Goal: Navigation & Orientation: Find specific page/section

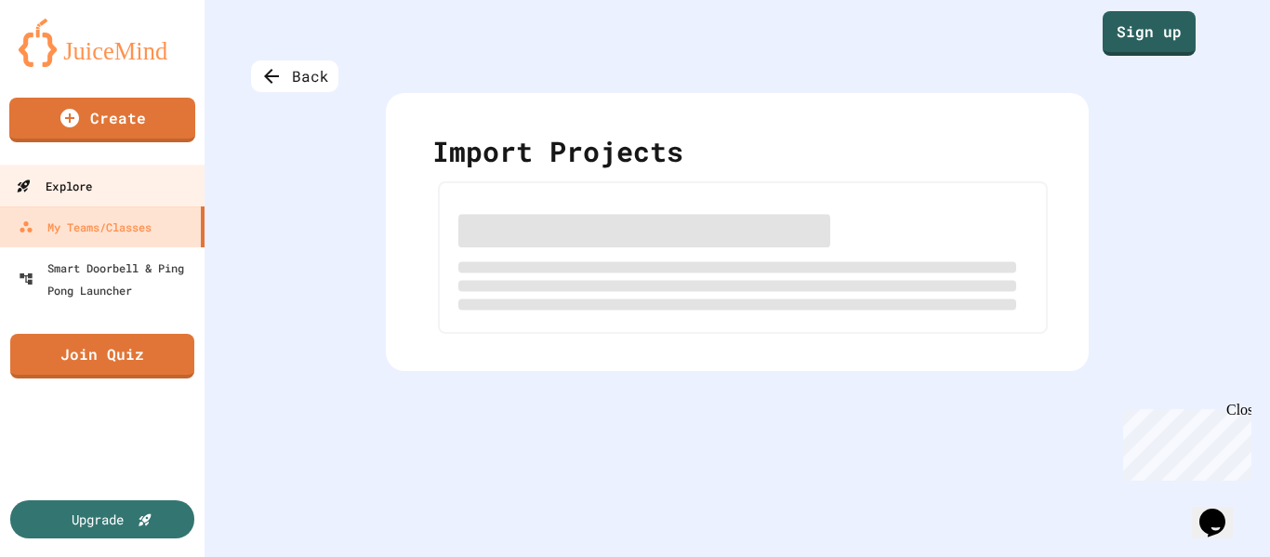
click at [139, 196] on link "Explore" at bounding box center [102, 186] width 211 height 42
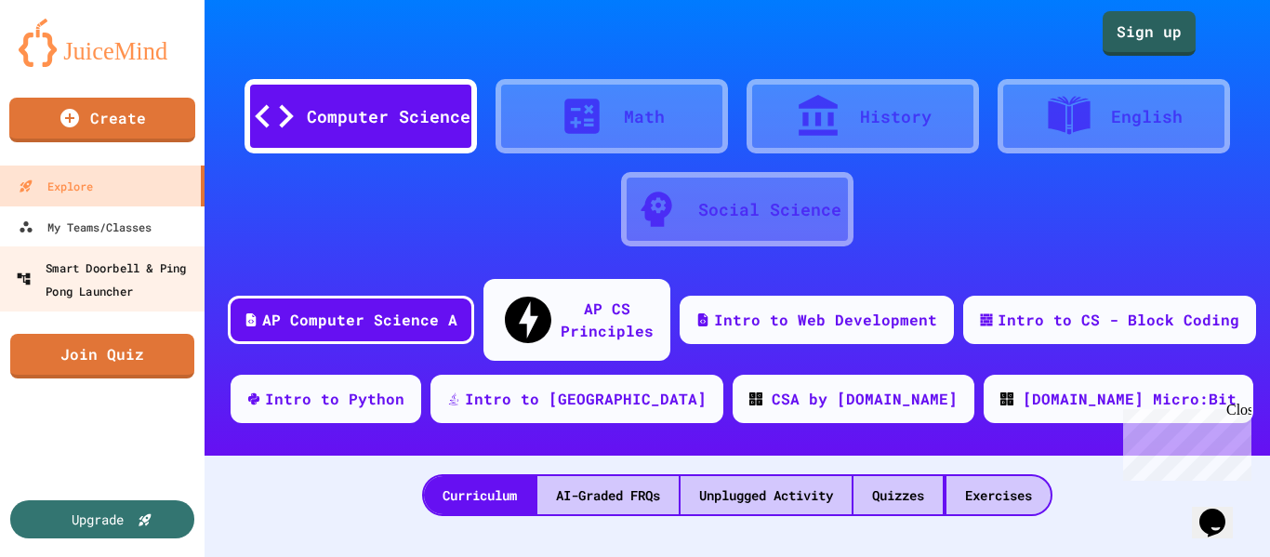
click at [152, 263] on div "Smart Doorbell & Ping Pong Launcher" at bounding box center [108, 279] width 184 height 46
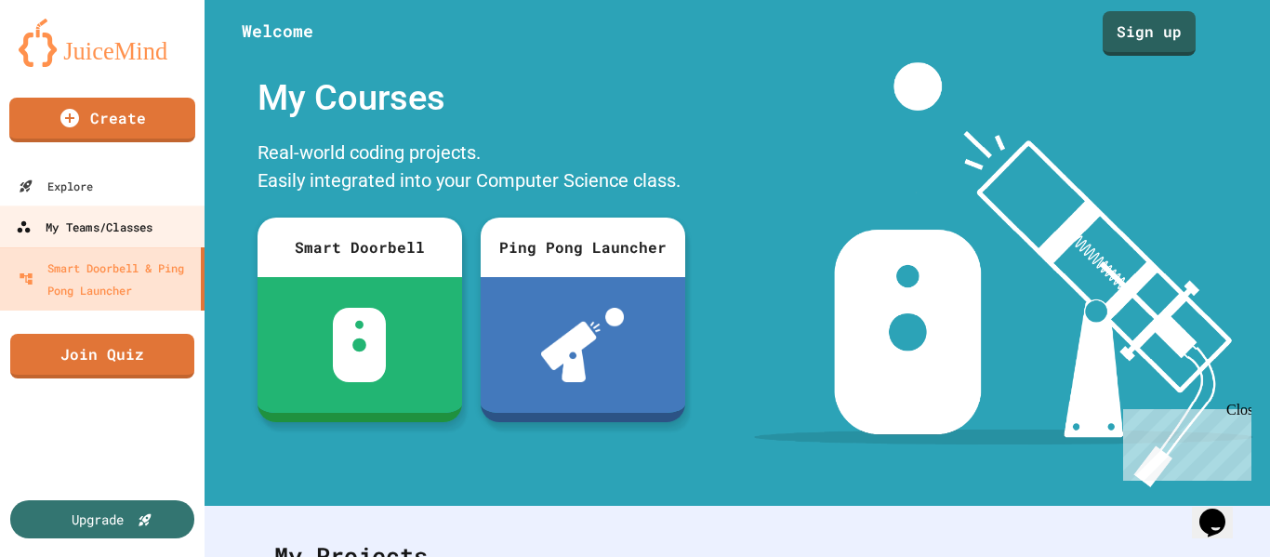
click at [152, 225] on div "My Teams/Classes" at bounding box center [84, 227] width 137 height 23
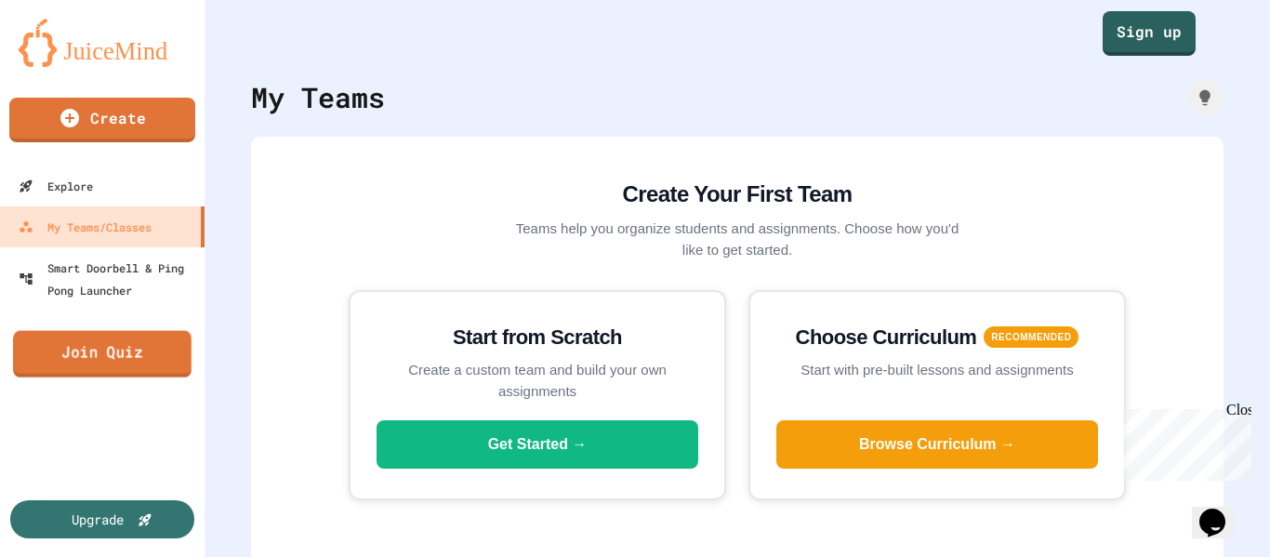
click at [146, 367] on link "Join Quiz" at bounding box center [102, 354] width 178 height 46
click at [461, 114] on div "My Teams" at bounding box center [737, 97] width 972 height 42
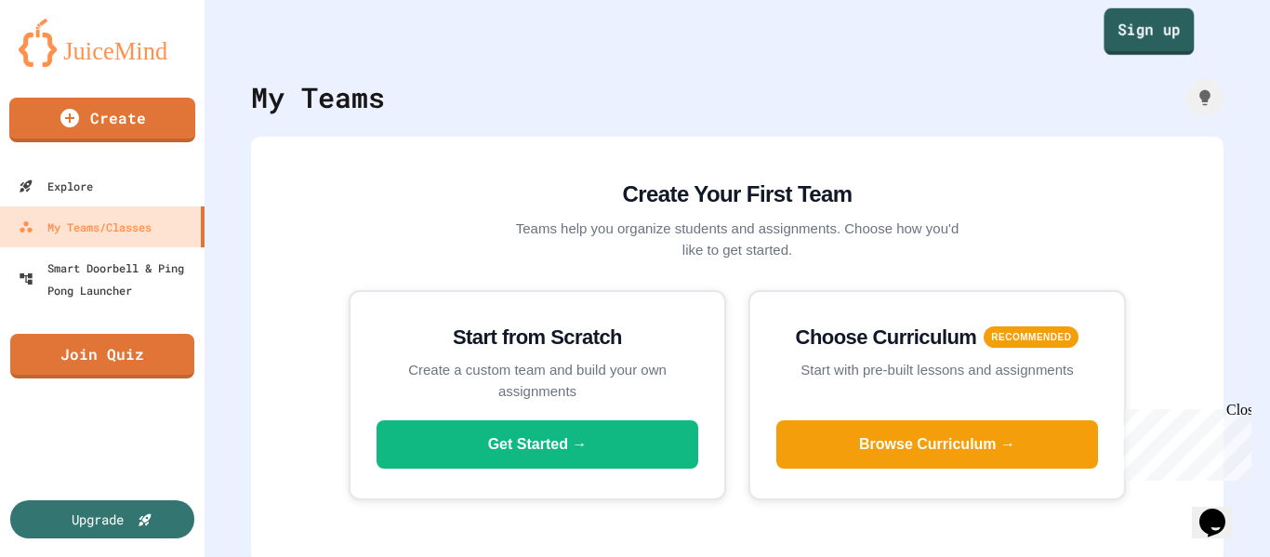
click at [1122, 45] on link "Sign up" at bounding box center [1148, 31] width 90 height 46
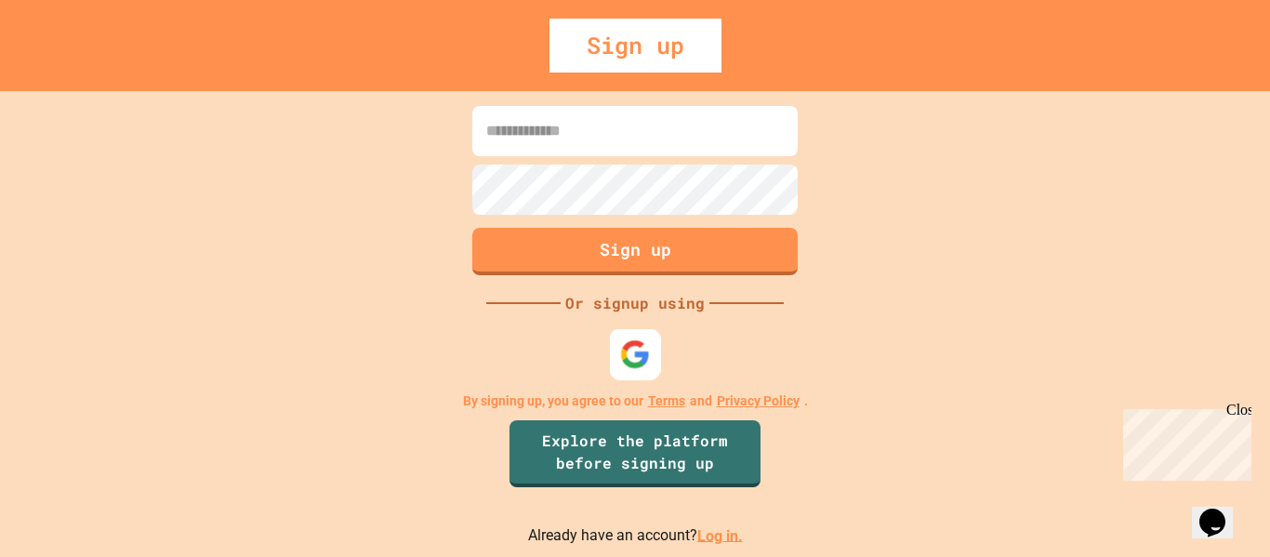
click at [638, 348] on img at bounding box center [635, 353] width 31 height 31
